Goal: Task Accomplishment & Management: Complete application form

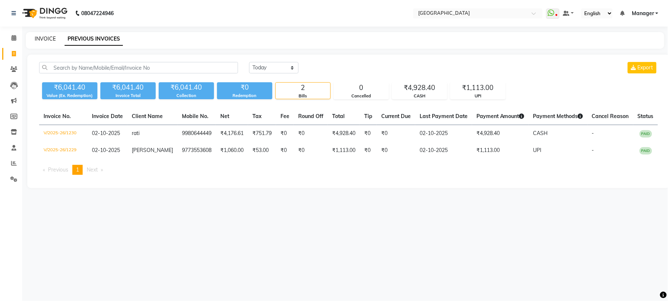
click at [46, 38] on link "INVOICE" at bounding box center [45, 38] width 21 height 7
select select "service"
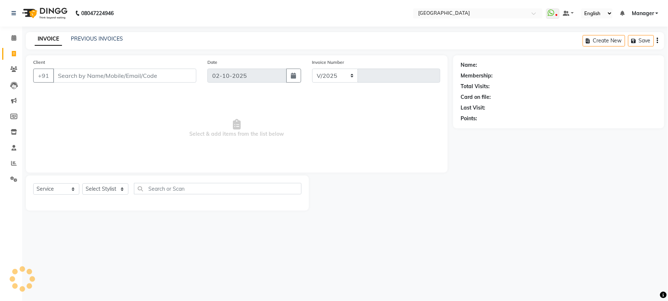
select select "7871"
type input "1231"
click at [104, 78] on input "Client" at bounding box center [124, 76] width 143 height 14
click at [85, 70] on input "Client" at bounding box center [124, 76] width 143 height 14
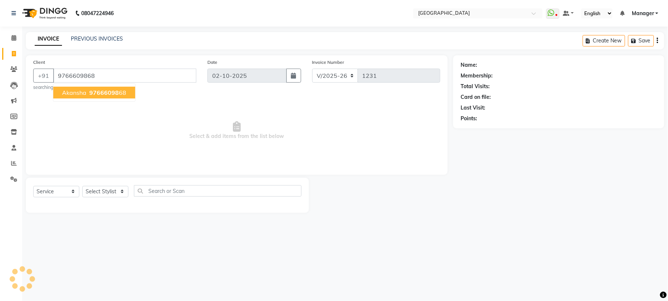
click at [74, 91] on span "akansha" at bounding box center [74, 92] width 24 height 7
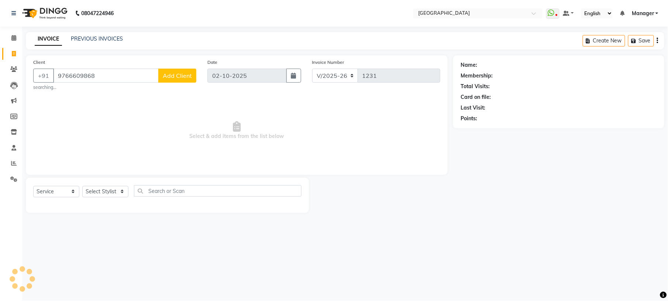
type input "9766609868"
click at [104, 197] on select "Select Stylist [PERSON_NAME] [PERSON_NAME] [PERSON_NAME] [PERSON_NAME] kupu [PE…" at bounding box center [105, 191] width 46 height 11
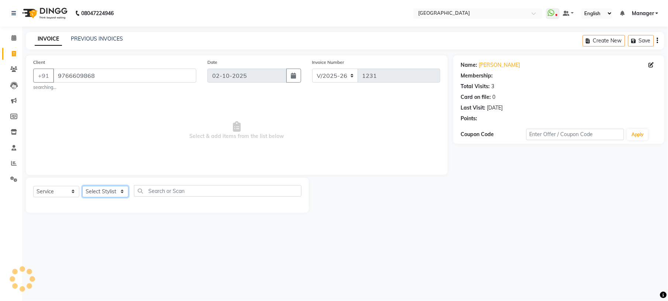
select select "79049"
click at [82, 186] on select "Select Stylist [PERSON_NAME] [PERSON_NAME] [PERSON_NAME] [PERSON_NAME] kupu [PE…" at bounding box center [105, 191] width 46 height 11
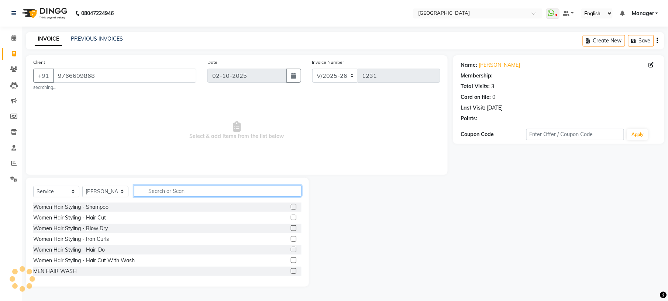
click at [186, 187] on input "text" at bounding box center [218, 190] width 168 height 11
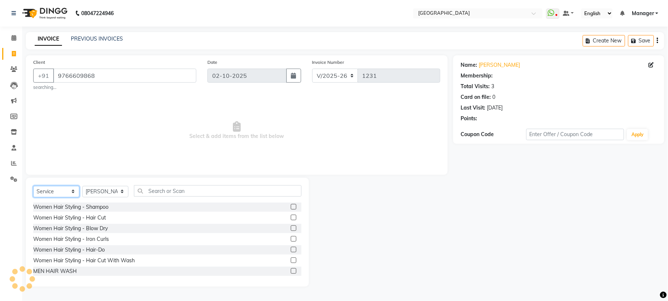
click at [54, 188] on select "Select Service Product Membership Package Voucher Prepaid Gift Card" at bounding box center [56, 191] width 46 height 11
select select "P"
click at [33, 186] on select "Select Service Product Membership Package Voucher Prepaid Gift Card" at bounding box center [56, 191] width 46 height 11
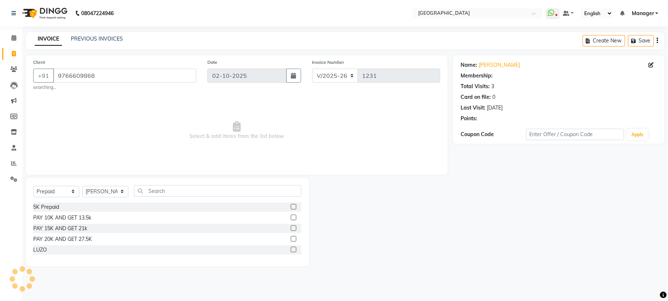
click at [295, 209] on label at bounding box center [294, 207] width 6 height 6
click at [295, 209] on input "checkbox" at bounding box center [293, 207] width 5 height 5
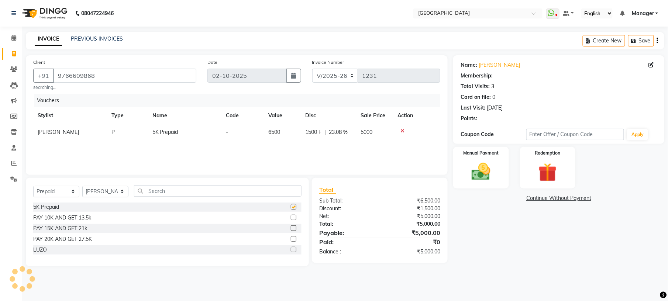
checkbox input "false"
click at [472, 165] on img at bounding box center [481, 172] width 32 height 23
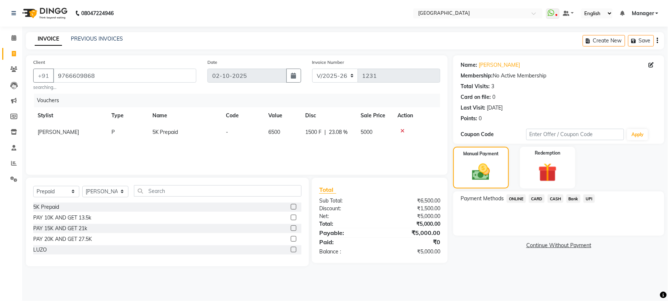
click at [589, 197] on span "UPI" at bounding box center [589, 199] width 11 height 8
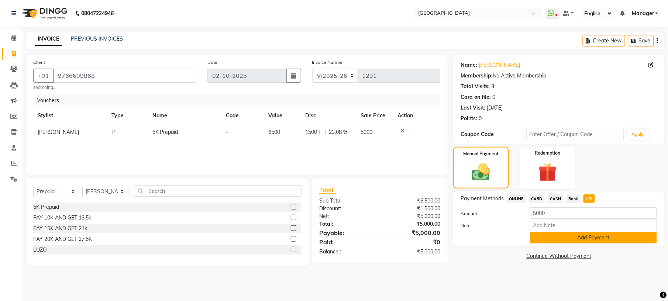
click at [582, 239] on button "Add Payment" at bounding box center [593, 237] width 127 height 11
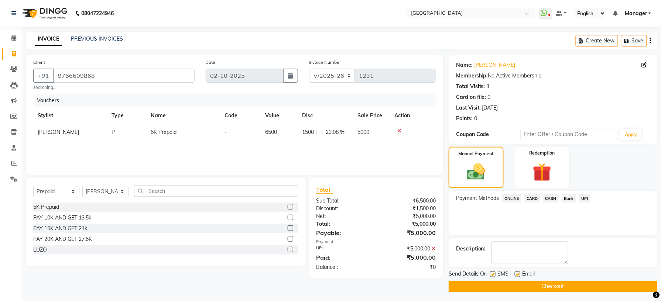
click at [548, 286] on button "Checkout" at bounding box center [553, 286] width 209 height 11
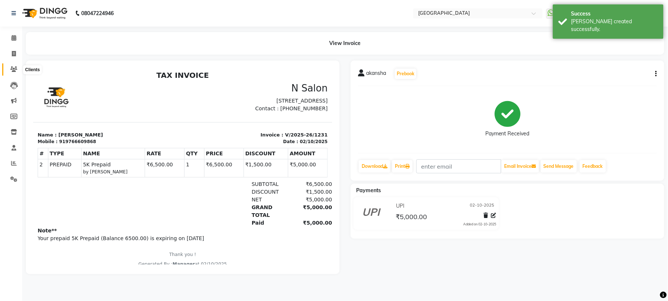
click at [12, 66] on span at bounding box center [13, 69] width 13 height 8
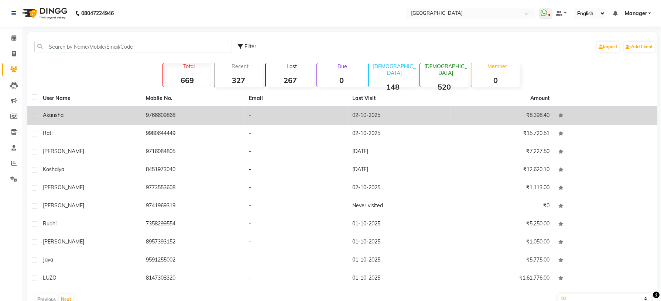
click at [130, 123] on td "akansha" at bounding box center [89, 116] width 103 height 18
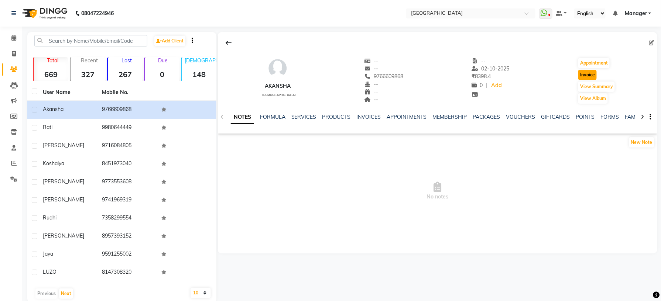
click at [588, 77] on button "Invoice" at bounding box center [587, 75] width 18 height 10
select select "service"
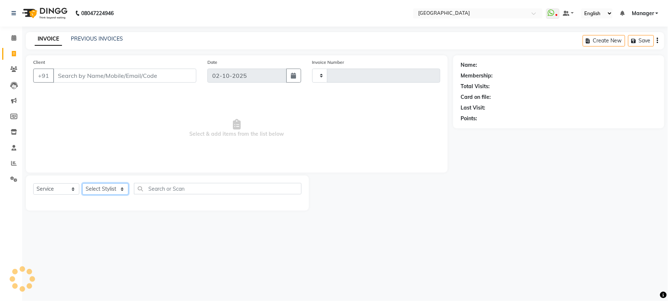
click at [107, 189] on select "Select Stylist" at bounding box center [105, 189] width 46 height 11
type input "1232"
click at [107, 189] on select "Select Stylist" at bounding box center [105, 189] width 46 height 11
select select "7871"
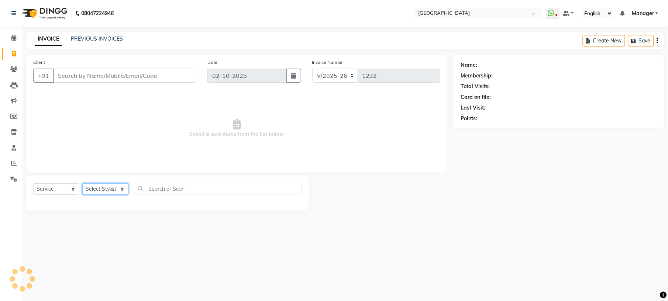
type input "9766609868"
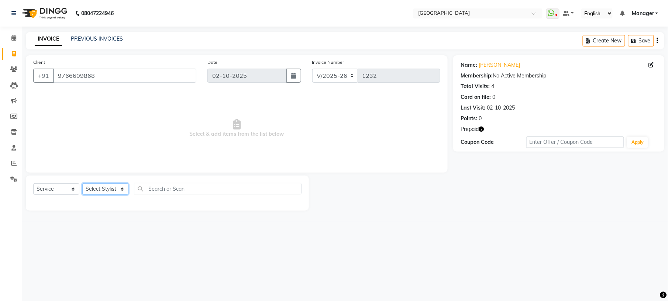
select select "79049"
click at [82, 184] on select "Select Stylist [PERSON_NAME] [PERSON_NAME] [PERSON_NAME] [PERSON_NAME] kupu [PE…" at bounding box center [105, 189] width 46 height 11
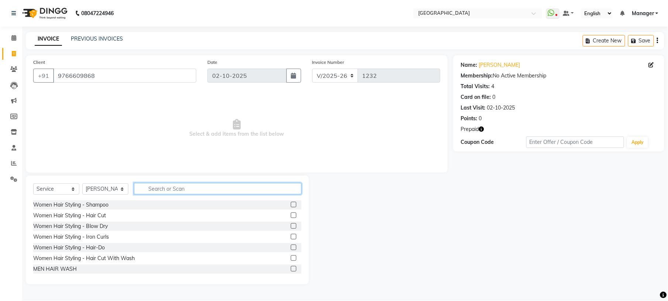
click at [171, 191] on input "text" at bounding box center [218, 188] width 168 height 11
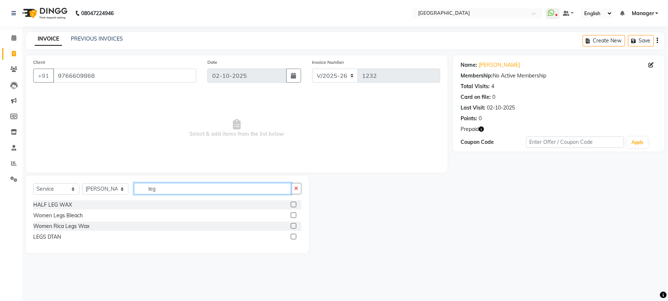
type input "leg"
click at [295, 226] on label at bounding box center [294, 226] width 6 height 6
click at [295, 226] on input "checkbox" at bounding box center [293, 226] width 5 height 5
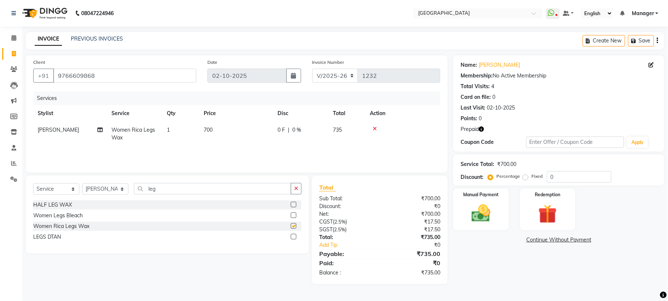
checkbox input "false"
click at [215, 129] on td "700" at bounding box center [236, 134] width 74 height 24
select select "79049"
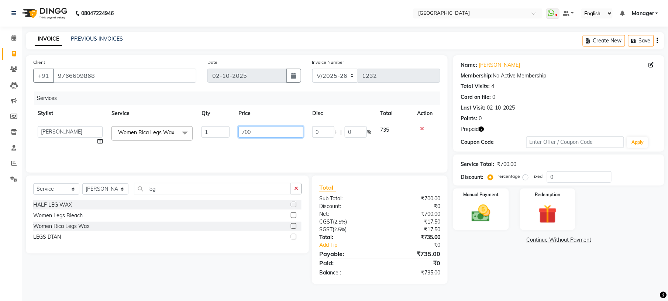
click at [244, 133] on input "700" at bounding box center [271, 131] width 65 height 11
type input "500"
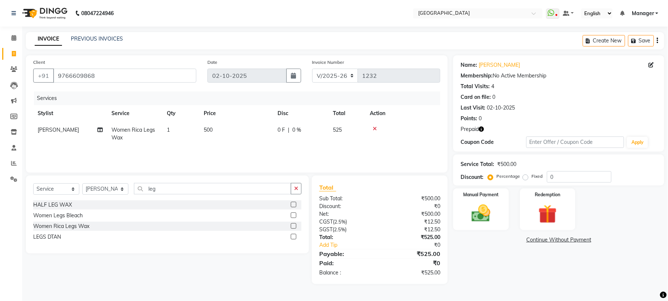
click at [233, 153] on div "Services Stylist Service Qty Price Disc Total Action [PERSON_NAME] Women Rica L…" at bounding box center [236, 129] width 407 height 74
click at [175, 191] on input "leg" at bounding box center [212, 188] width 157 height 11
type input "l"
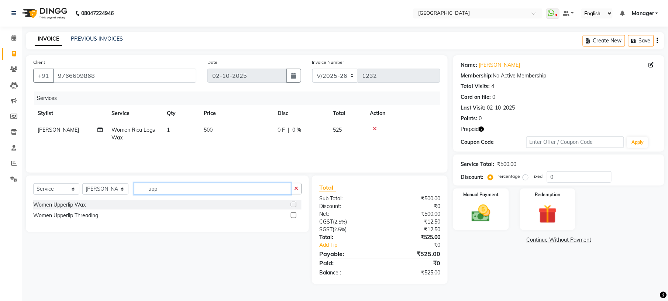
type input "upp"
click at [295, 204] on label at bounding box center [294, 205] width 6 height 6
click at [295, 204] on input "checkbox" at bounding box center [293, 205] width 5 height 5
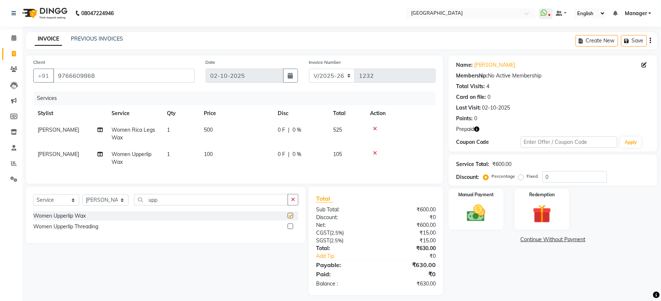
checkbox input "false"
click at [182, 203] on input "upp" at bounding box center [211, 199] width 154 height 11
type input "u"
type input "eye"
click at [290, 229] on label at bounding box center [291, 227] width 6 height 6
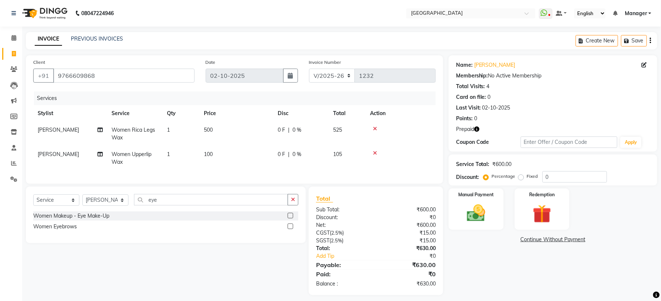
click at [290, 229] on input "checkbox" at bounding box center [290, 227] width 5 height 5
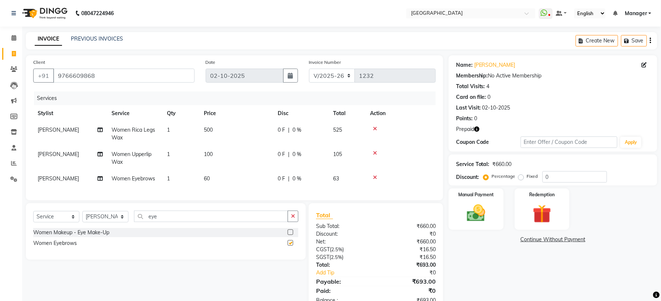
checkbox input "false"
click at [166, 222] on input "eye" at bounding box center [211, 216] width 154 height 11
type input "e"
type input "und"
click at [292, 235] on label at bounding box center [291, 233] width 6 height 6
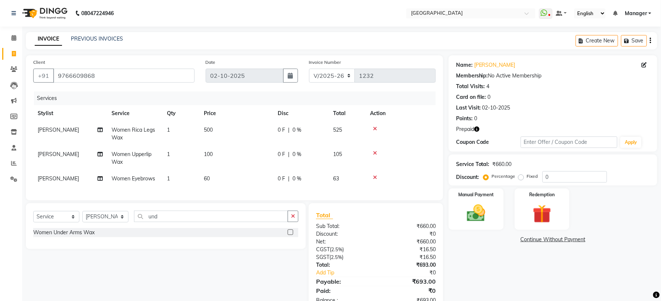
click at [292, 235] on input "checkbox" at bounding box center [290, 232] width 5 height 5
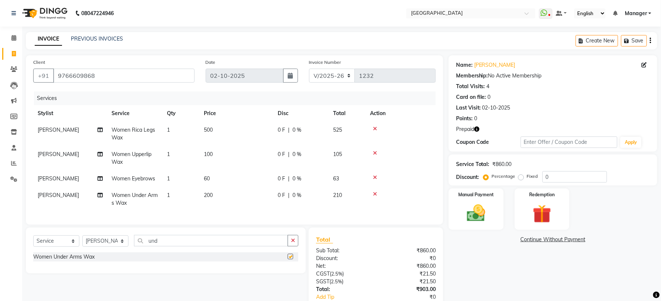
checkbox input "false"
click at [92, 247] on select "Select Stylist [PERSON_NAME] [PERSON_NAME] [PERSON_NAME] [PERSON_NAME] kupu [PE…" at bounding box center [105, 241] width 46 height 11
select select "78759"
click at [82, 243] on select "Select Stylist [PERSON_NAME] [PERSON_NAME] [PERSON_NAME] [PERSON_NAME] kupu [PE…" at bounding box center [105, 241] width 46 height 11
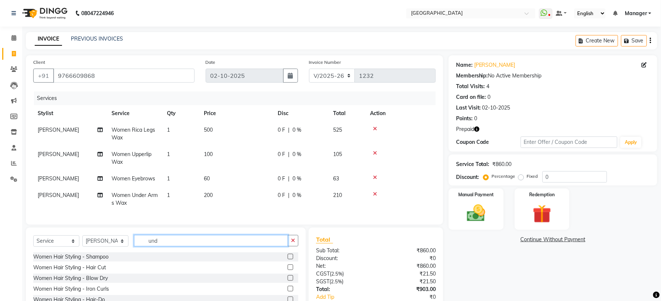
click at [192, 243] on input "und" at bounding box center [211, 240] width 154 height 11
type input "u"
type input "hair cut"
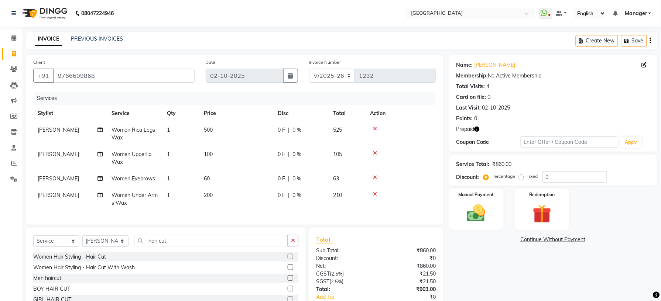
click at [290, 270] on label at bounding box center [291, 268] width 6 height 6
click at [290, 270] on input "checkbox" at bounding box center [290, 268] width 5 height 5
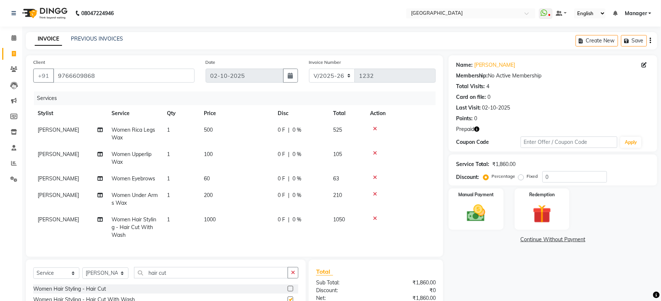
checkbox input "false"
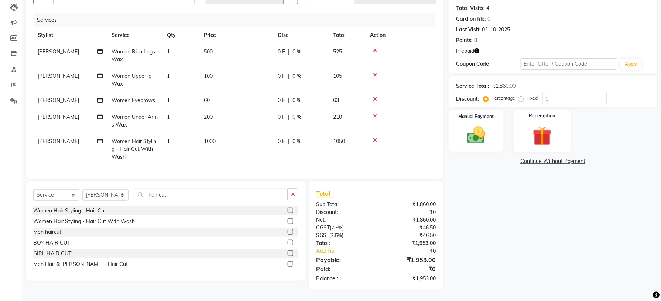
click at [538, 124] on img at bounding box center [542, 136] width 31 height 24
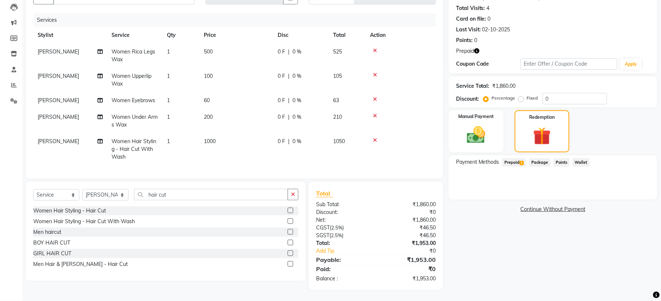
click at [523, 161] on span "1" at bounding box center [522, 163] width 4 height 4
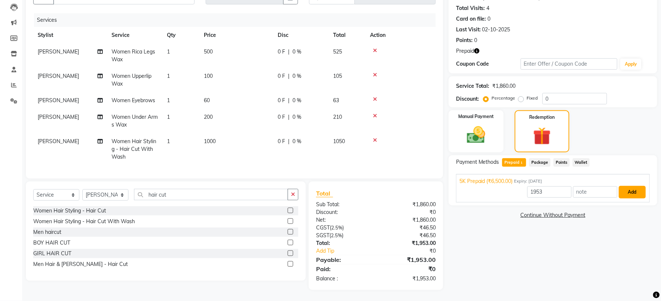
click at [628, 188] on button "Add" at bounding box center [632, 192] width 27 height 13
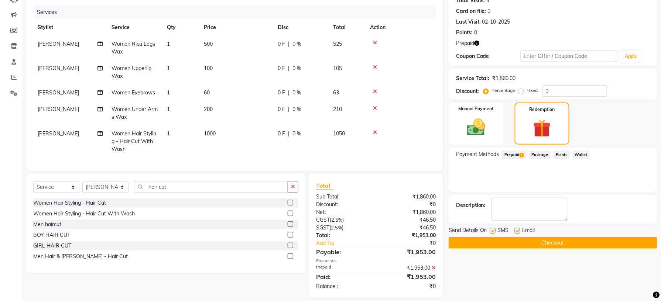
click at [572, 242] on button "Checkout" at bounding box center [553, 242] width 209 height 11
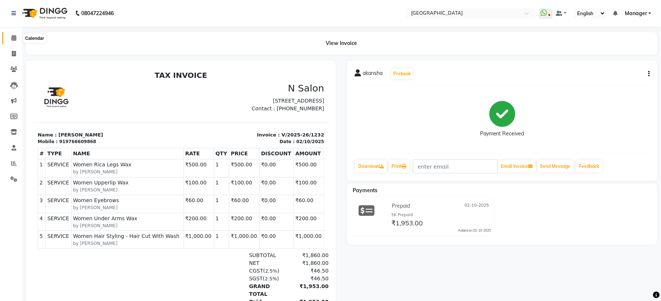
click at [14, 37] on icon at bounding box center [13, 38] width 5 height 6
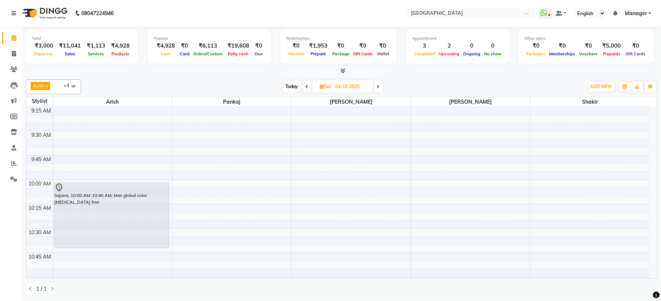
scroll to position [148, 0]
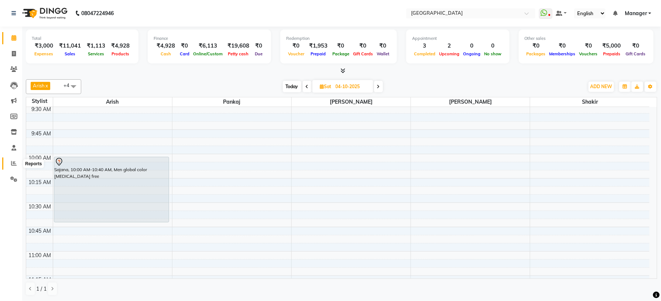
click at [12, 161] on icon at bounding box center [14, 164] width 6 height 6
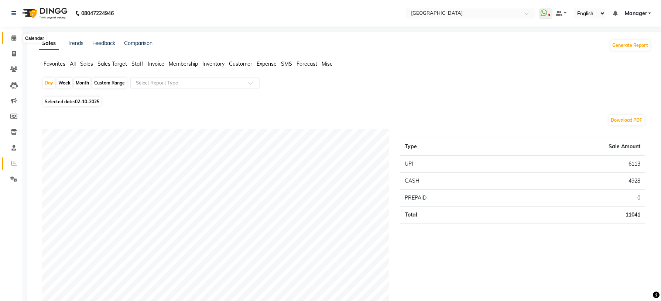
click at [14, 38] on icon at bounding box center [13, 38] width 5 height 6
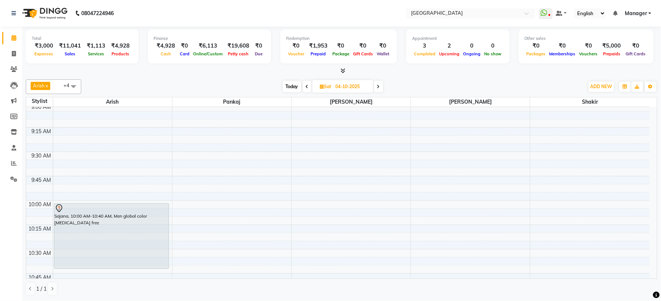
scroll to position [148, 0]
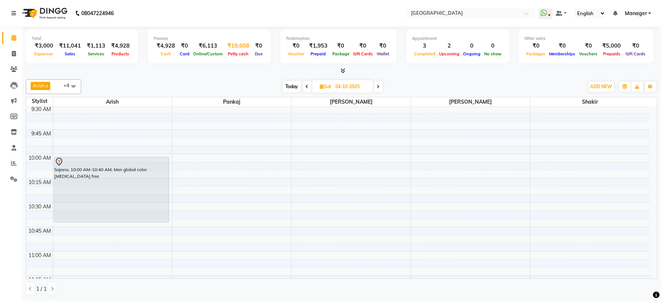
click at [235, 52] on span "Petty cash" at bounding box center [238, 53] width 24 height 5
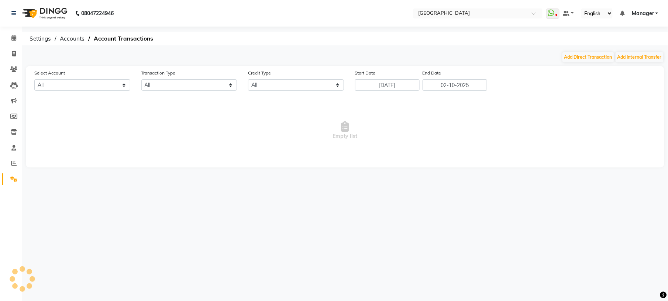
select select "7016"
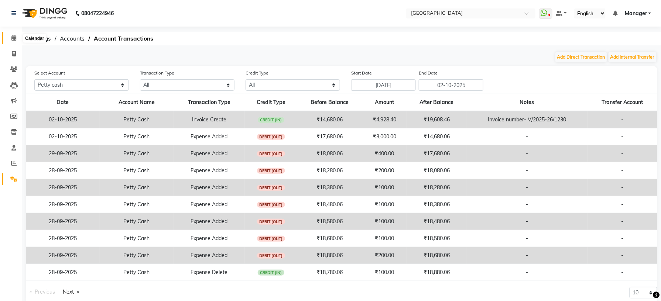
click at [13, 36] on icon at bounding box center [13, 38] width 5 height 6
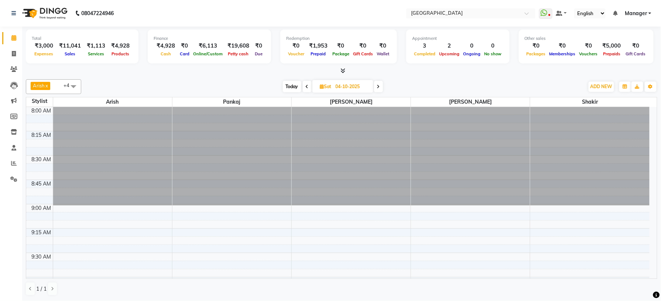
click at [305, 85] on span at bounding box center [307, 86] width 9 height 11
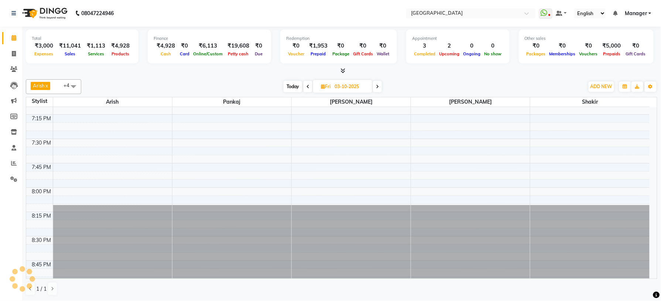
click at [305, 85] on span at bounding box center [308, 86] width 9 height 11
type input "02-10-2025"
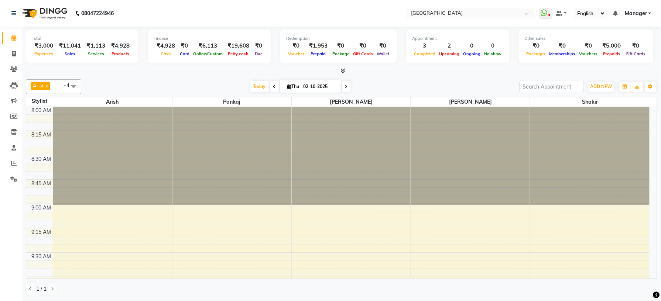
scroll to position [0, 0]
click at [74, 82] on span at bounding box center [73, 86] width 15 height 14
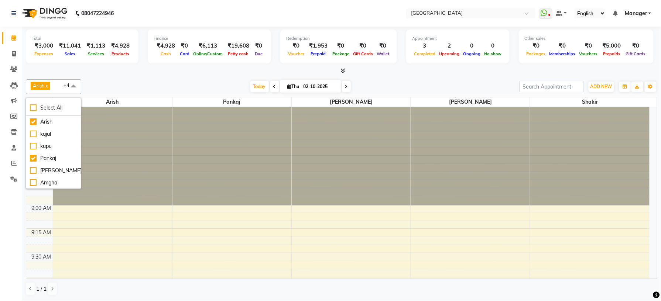
click at [75, 82] on span at bounding box center [73, 86] width 15 height 14
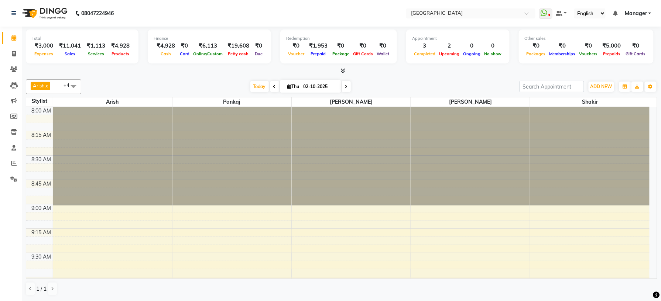
click at [75, 82] on span at bounding box center [73, 86] width 15 height 14
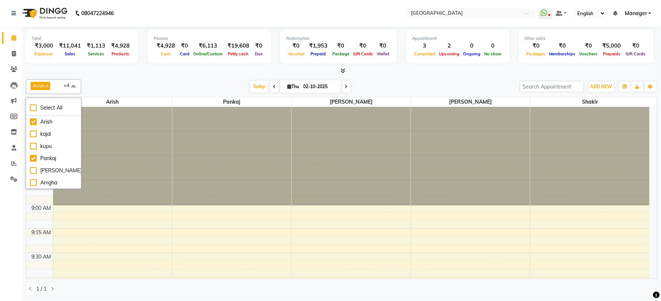
click at [75, 82] on span at bounding box center [73, 86] width 15 height 14
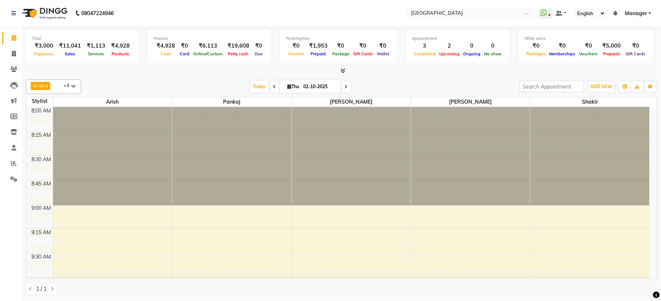
click at [75, 82] on span at bounding box center [73, 86] width 15 height 14
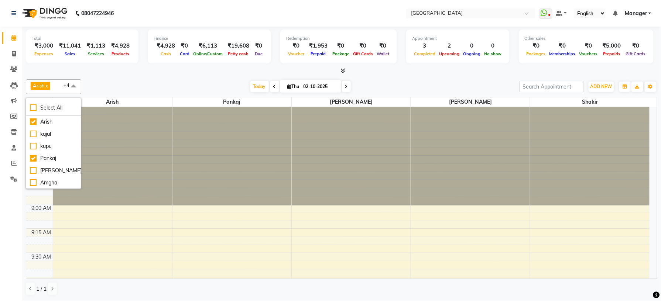
click at [75, 82] on span at bounding box center [73, 86] width 15 height 14
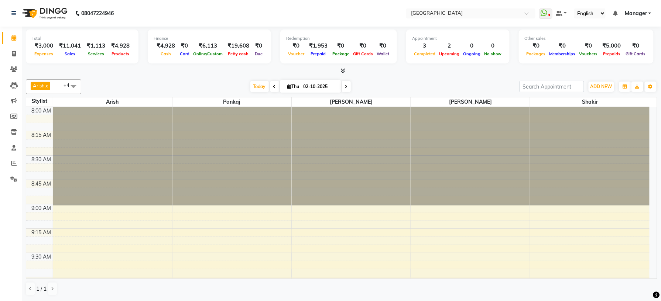
click at [75, 82] on span at bounding box center [73, 86] width 15 height 14
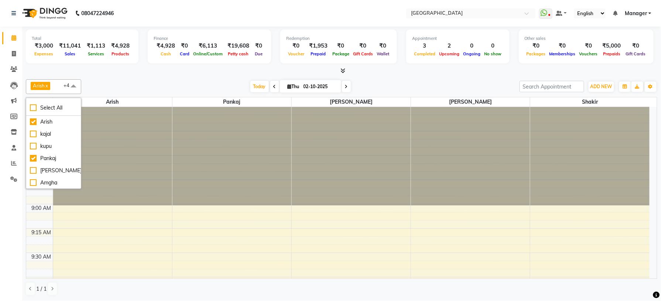
click at [75, 82] on span at bounding box center [73, 86] width 15 height 14
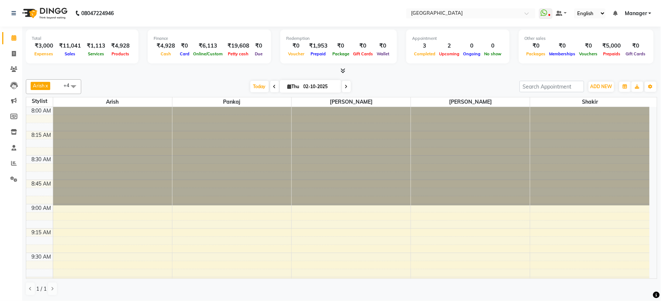
click at [75, 82] on span at bounding box center [73, 86] width 15 height 14
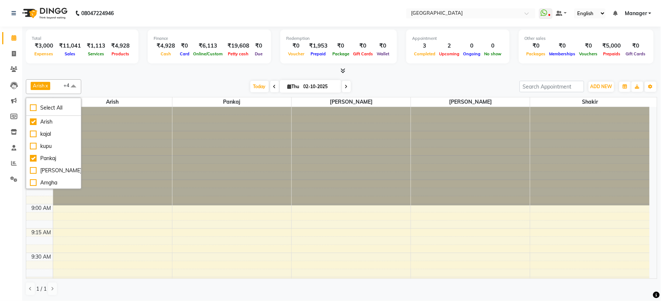
click at [75, 82] on span at bounding box center [73, 86] width 15 height 14
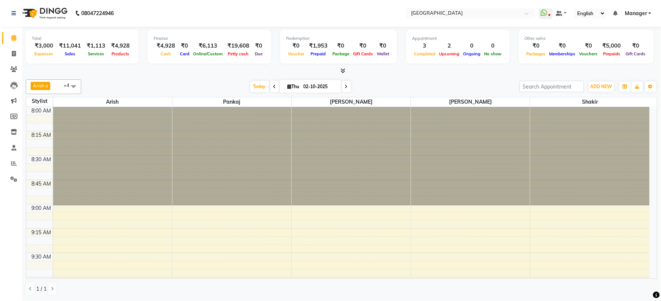
click at [75, 82] on span at bounding box center [73, 86] width 15 height 14
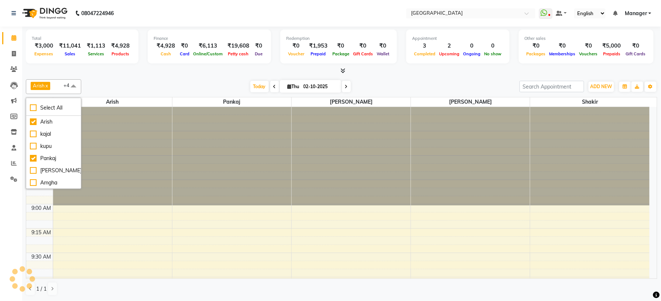
click at [75, 82] on span at bounding box center [73, 86] width 15 height 14
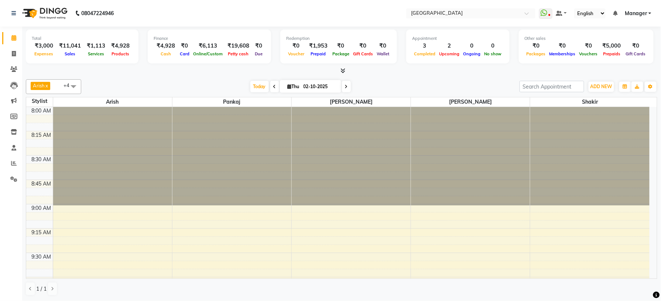
click at [75, 82] on span at bounding box center [73, 86] width 15 height 14
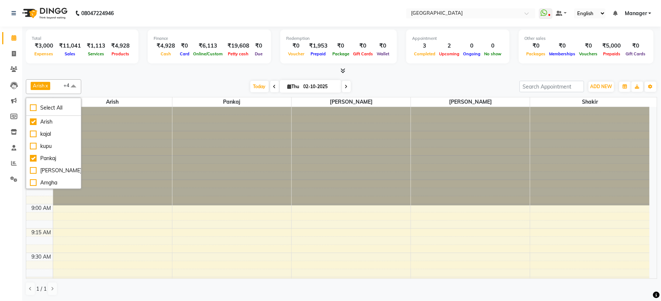
click at [75, 82] on span at bounding box center [73, 86] width 15 height 14
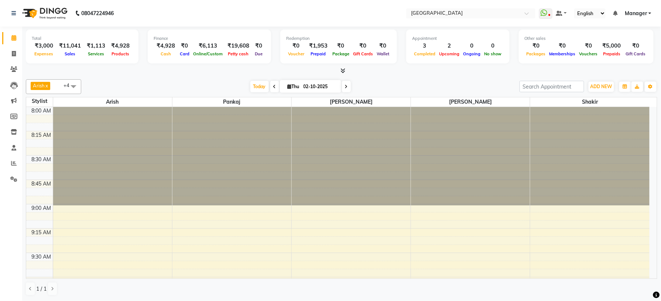
click at [75, 82] on span at bounding box center [73, 86] width 15 height 14
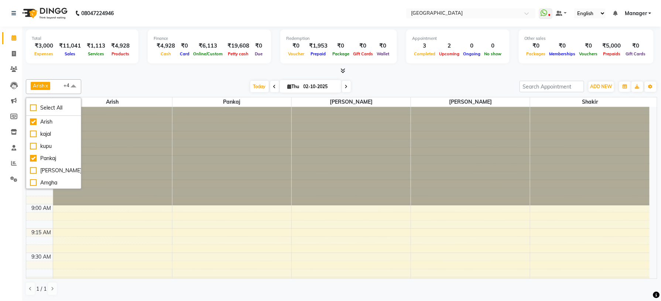
click at [75, 82] on span at bounding box center [73, 86] width 15 height 14
